Goal: Navigation & Orientation: Find specific page/section

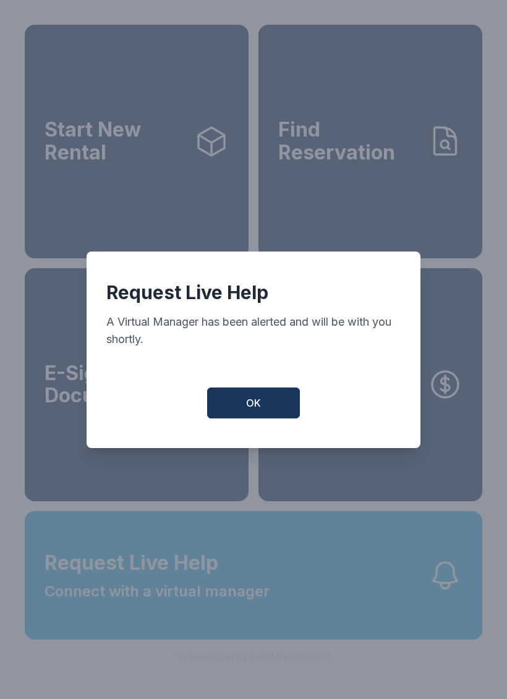
click at [260, 401] on button "OK" at bounding box center [253, 403] width 93 height 31
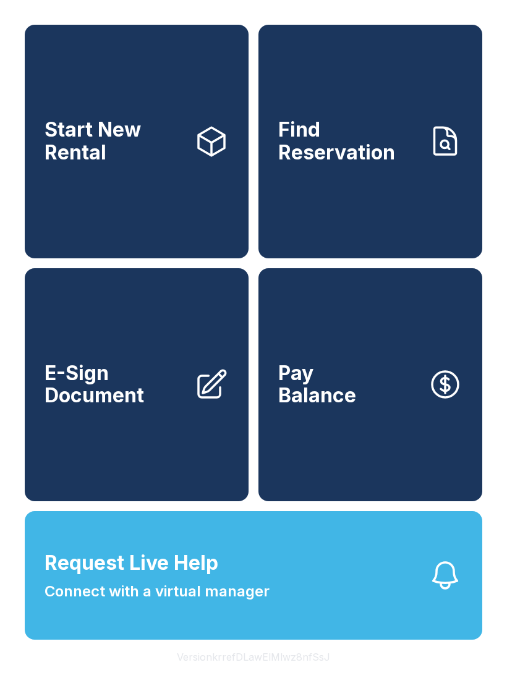
click at [250, 603] on span "Connect with a virtual manager" at bounding box center [157, 592] width 225 height 22
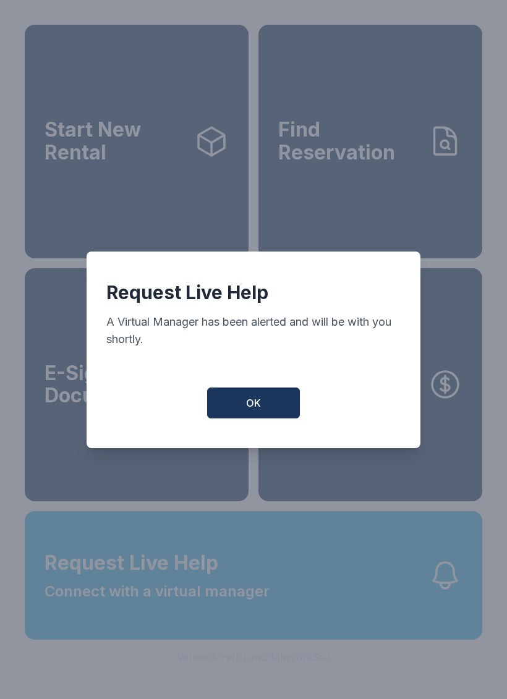
click at [259, 409] on span "OK" at bounding box center [253, 403] width 15 height 15
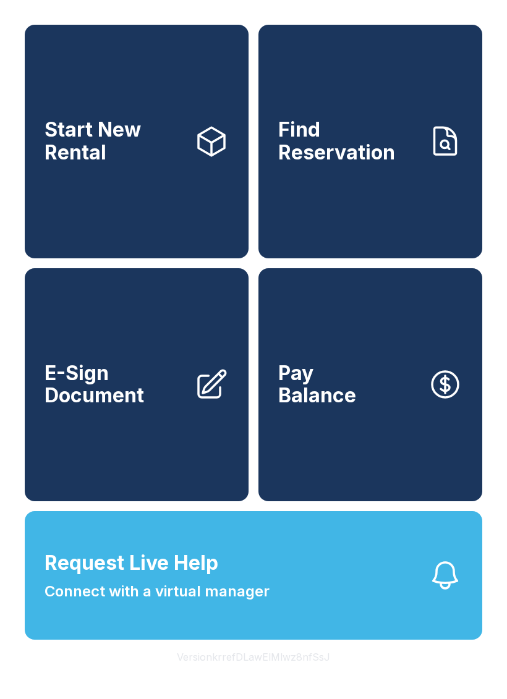
click at [258, 409] on div "Start New Rental Find Reservation E-Sign Document Pay Balance" at bounding box center [254, 263] width 458 height 477
click at [280, 675] on button "Version krrefDLawElMlwz8nfSsJ" at bounding box center [253, 657] width 173 height 35
click at [293, 675] on button "Version krrefDLawElMlwz8nfSsJ" at bounding box center [253, 657] width 173 height 35
click at [292, 675] on button "Version krrefDLawElMlwz8nfSsJ" at bounding box center [253, 657] width 173 height 35
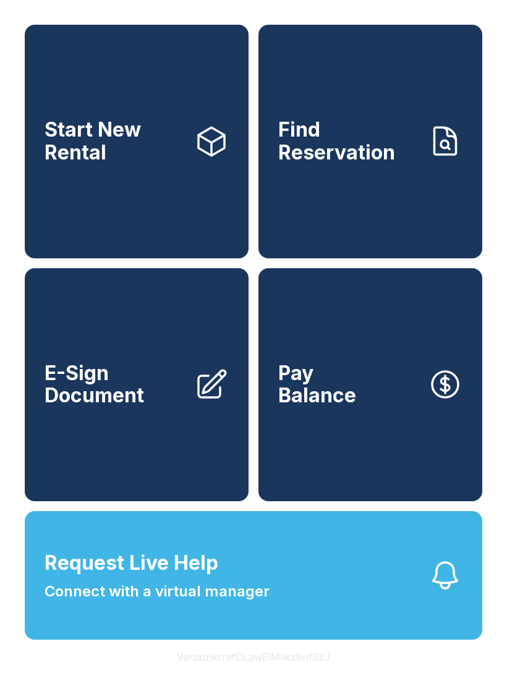
click at [291, 675] on button "Version krrefDLawElMlwz8nfSsJ" at bounding box center [253, 657] width 173 height 35
click at [274, 675] on button "Version krrefDLawElMlwz8nfSsJ" at bounding box center [253, 657] width 173 height 35
click at [273, 675] on button "Version krrefDLawElMlwz8nfSsJ" at bounding box center [253, 657] width 173 height 35
click at [489, 316] on div "Start New Rental Find Reservation E-Sign Document Pay Balance Request Live Help…" at bounding box center [253, 349] width 507 height 699
